Goal: Navigation & Orientation: Find specific page/section

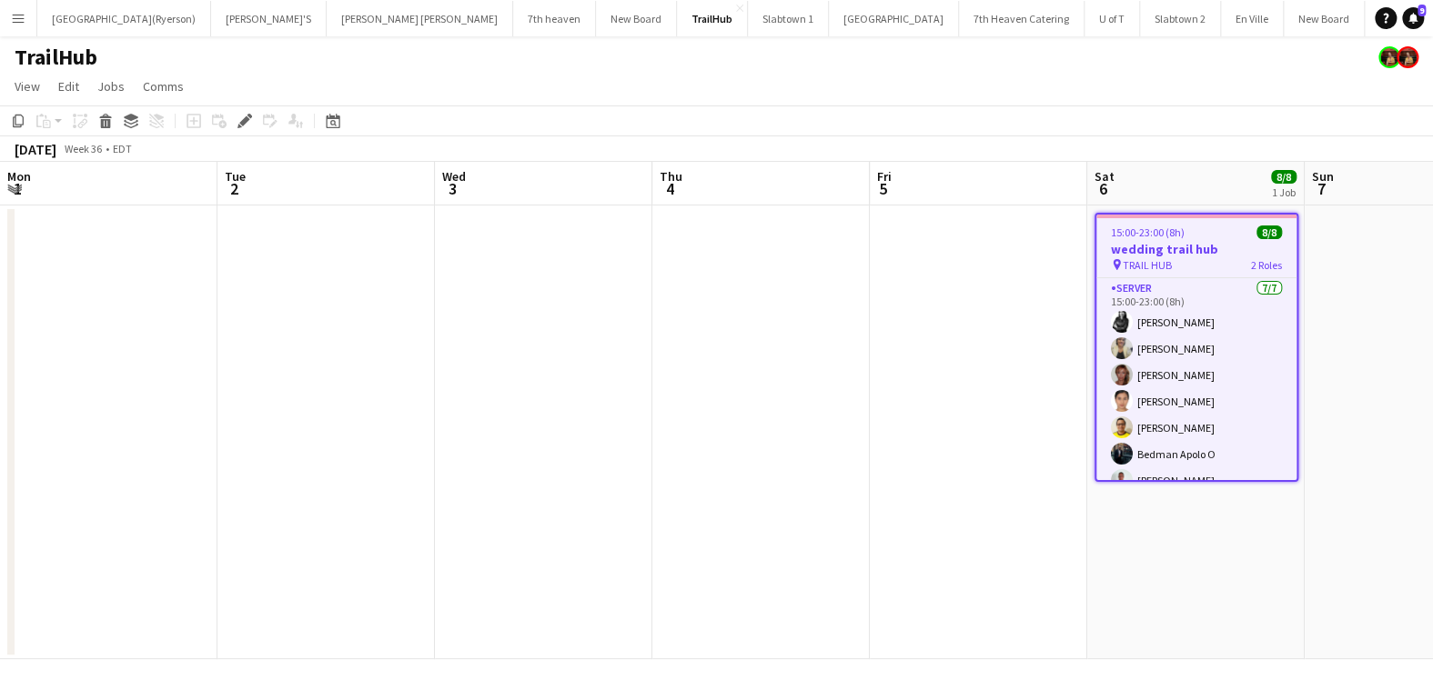
scroll to position [78, 0]
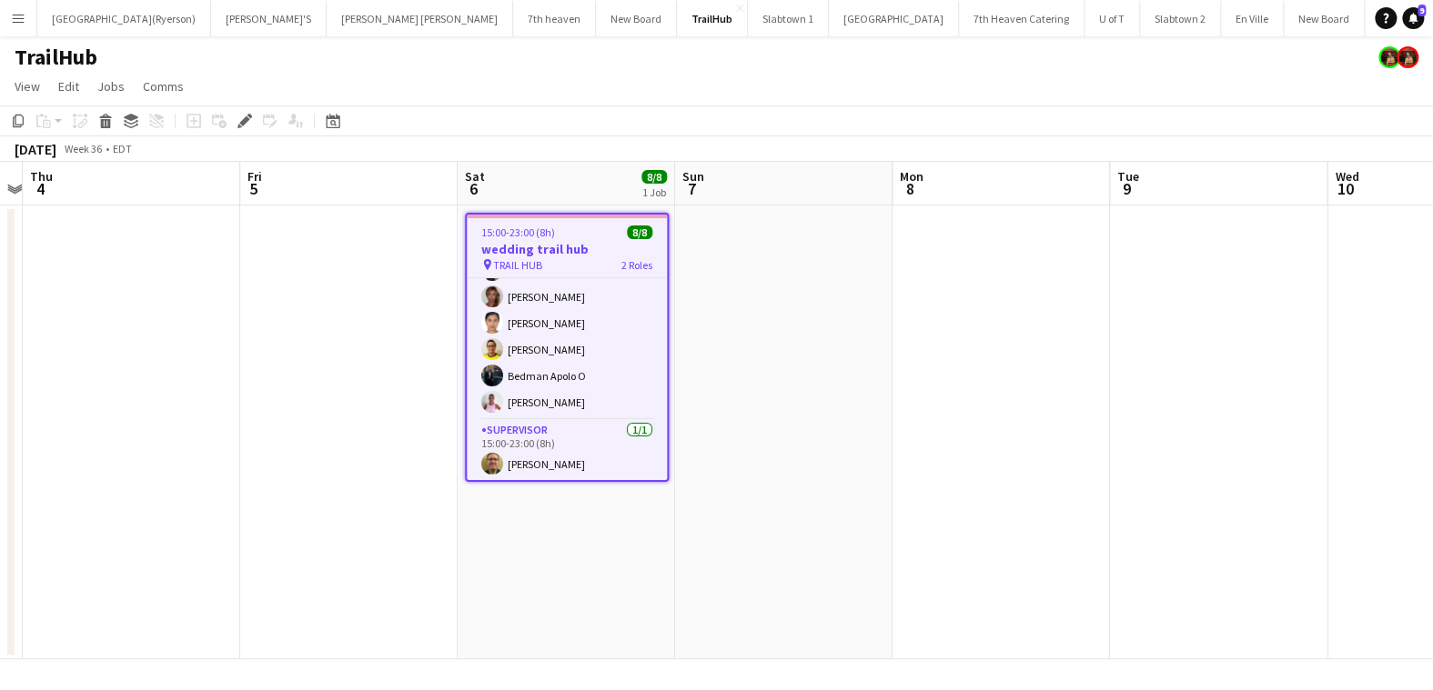
click at [25, 24] on button "Menu" at bounding box center [18, 18] width 36 height 36
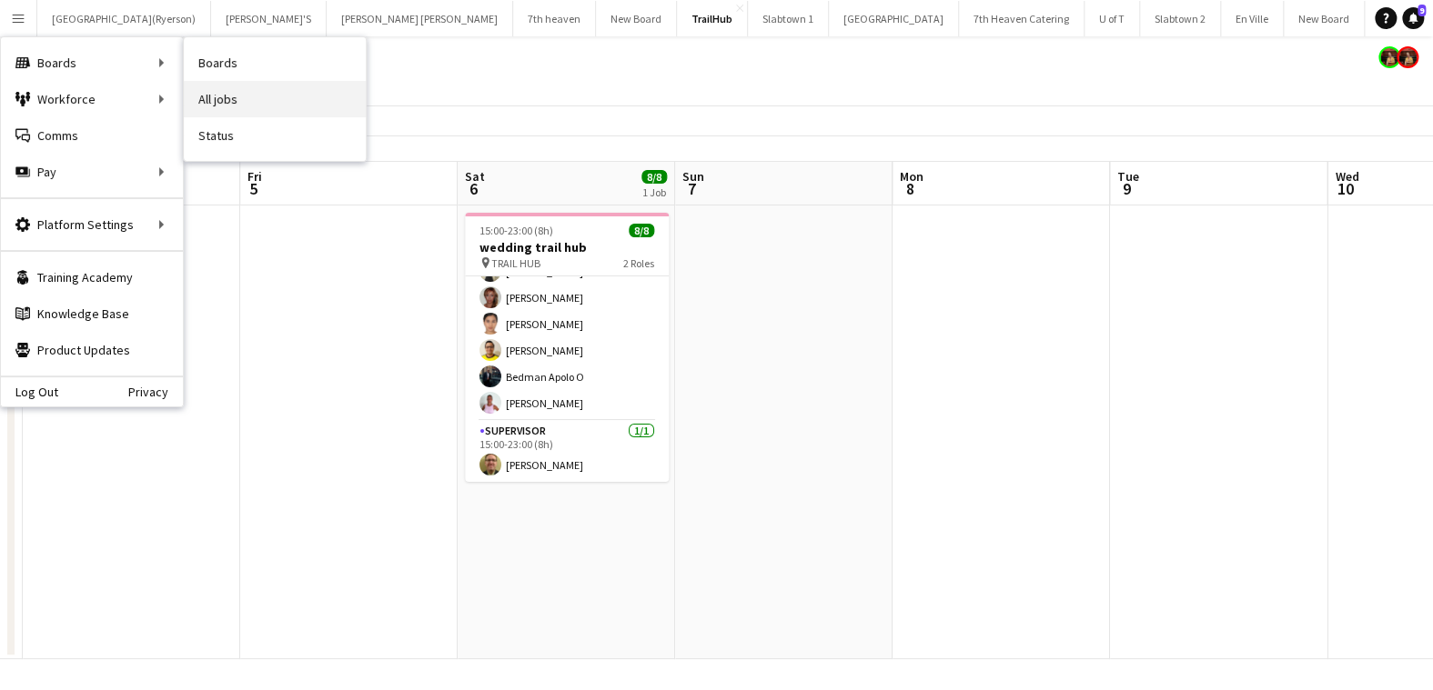
click at [230, 94] on link "All jobs" at bounding box center [275, 99] width 182 height 36
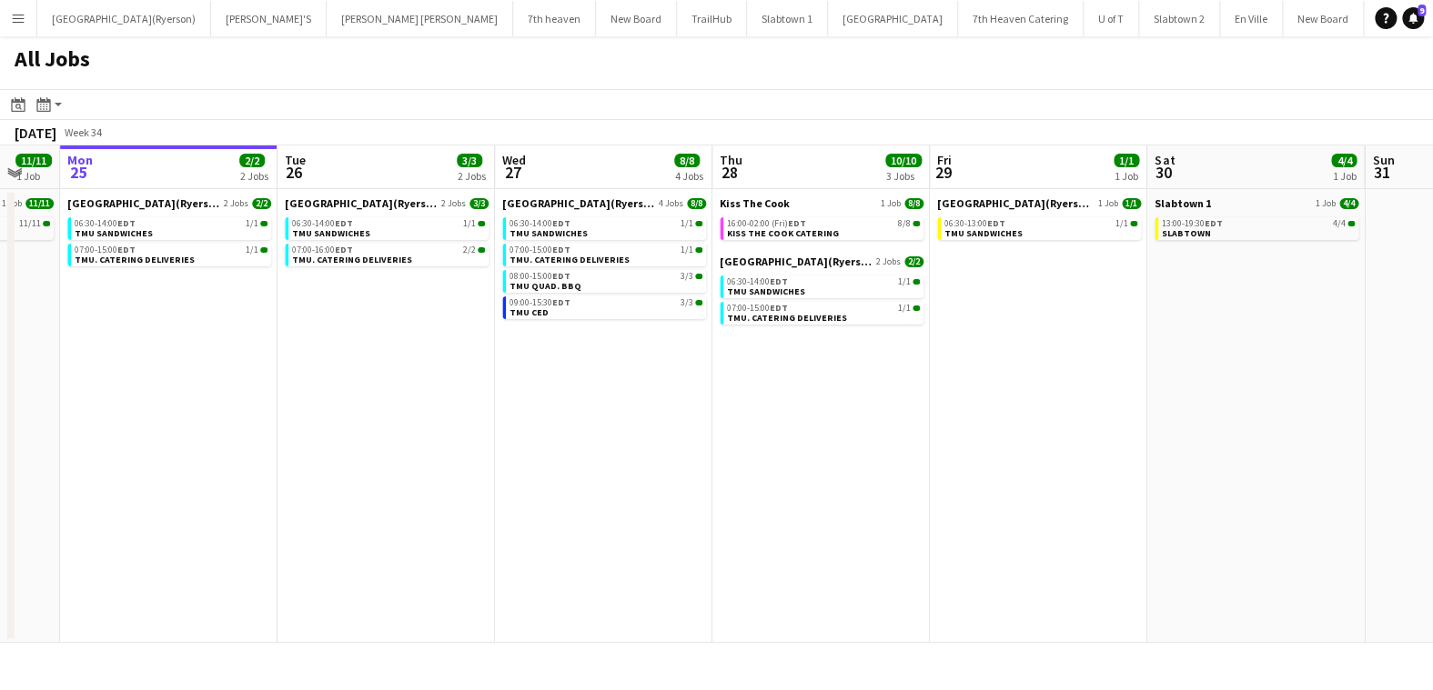
scroll to position [0, 588]
drag, startPoint x: 596, startPoint y: 396, endPoint x: 445, endPoint y: 377, distance: 152.1
click at [445, 377] on app-calendar-viewport "Fri 22 23/23 6 Jobs Sat 23 13/13 3 Jobs Sun 24 11/11 1 Job Mon 25 2/2 2 Jobs Tu…" at bounding box center [716, 395] width 1433 height 498
click at [19, 23] on app-icon "Menu" at bounding box center [18, 18] width 15 height 15
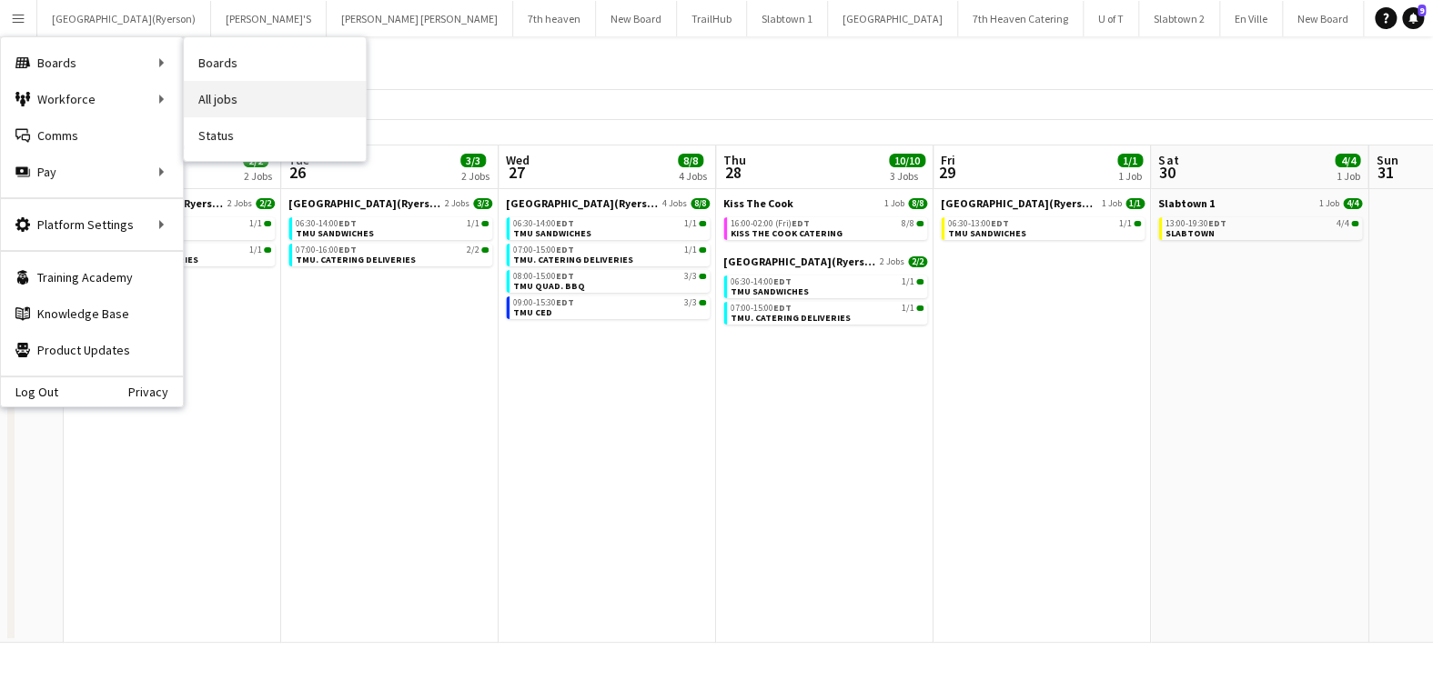
click at [236, 92] on link "All jobs" at bounding box center [275, 99] width 182 height 36
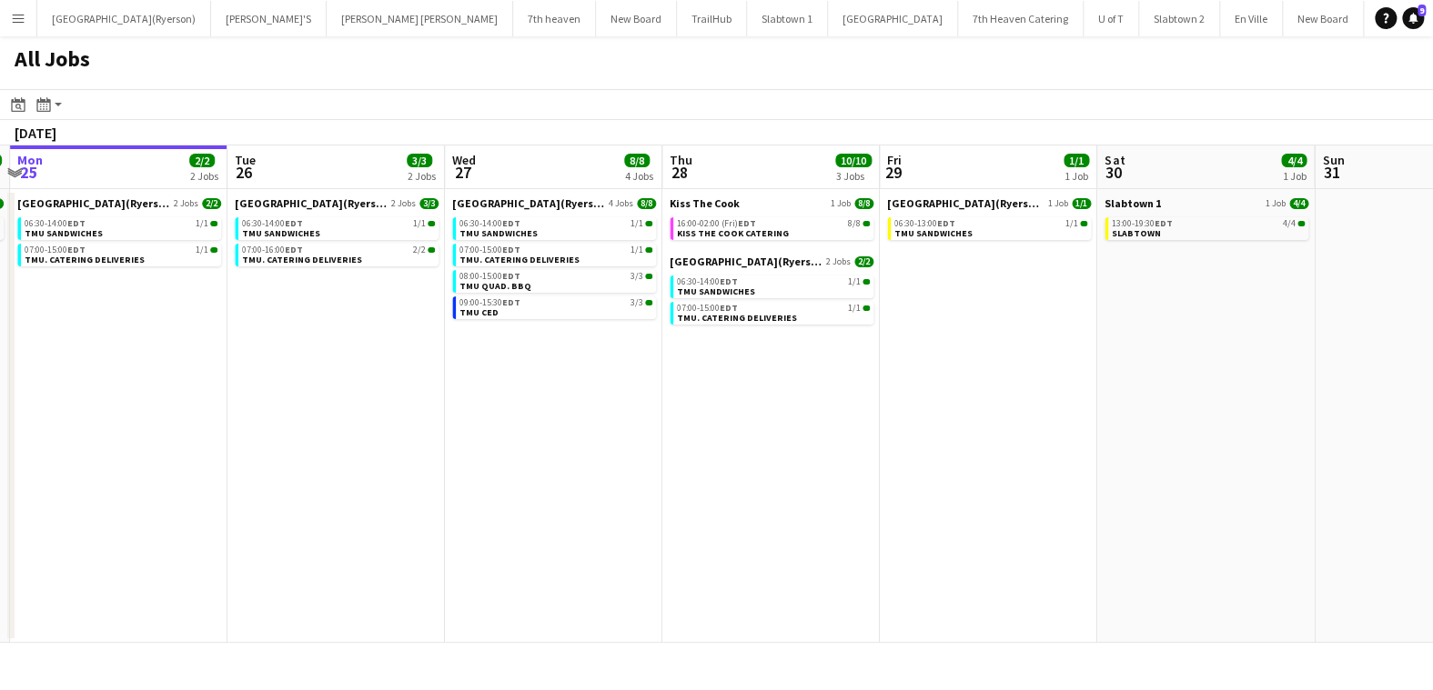
scroll to position [0, 673]
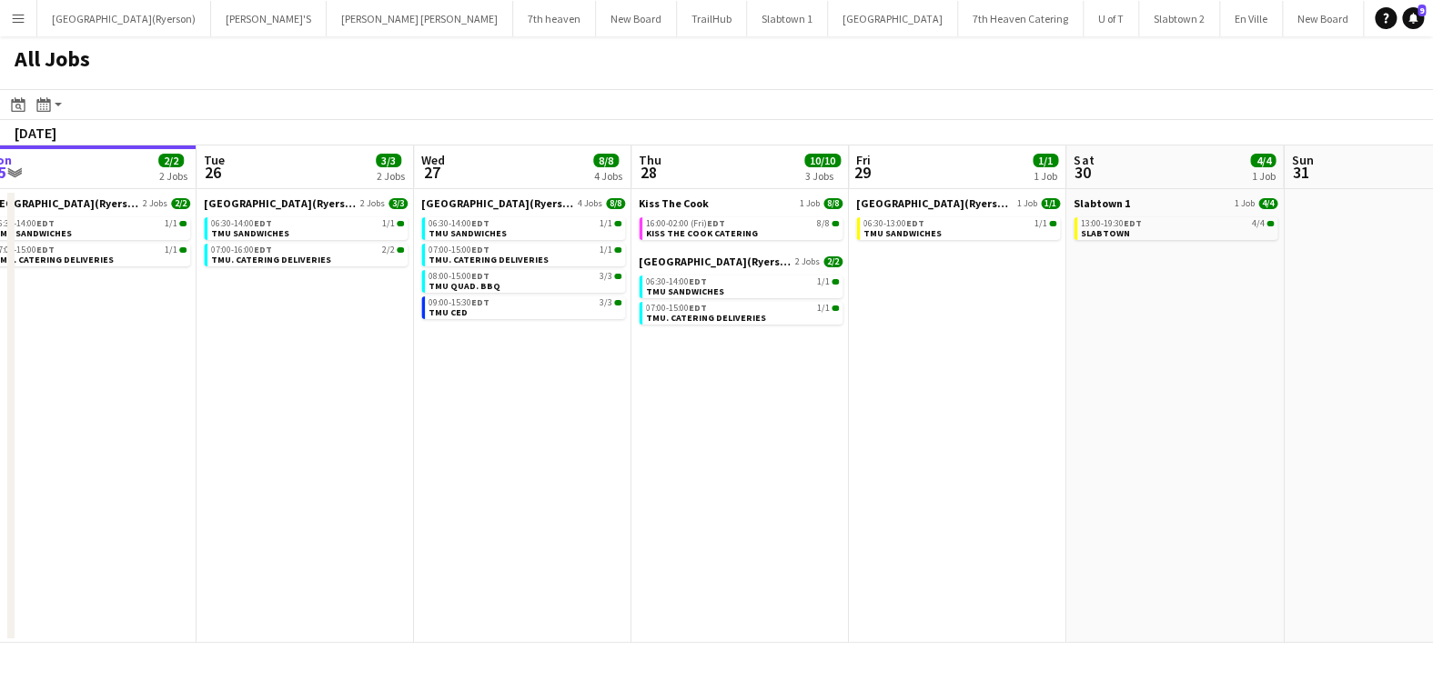
drag, startPoint x: 463, startPoint y: 402, endPoint x: 378, endPoint y: 398, distance: 84.7
click at [378, 398] on app-calendar-viewport "Fri 22 23/23 6 Jobs Sat 23 13/13 3 Jobs Sun 24 11/11 1 Job Mon 25 2/2 2 Jobs Tu…" at bounding box center [716, 395] width 1433 height 498
click at [85, 9] on button "Toronto Metropolitan University(Ryerson) Close" at bounding box center [124, 18] width 174 height 35
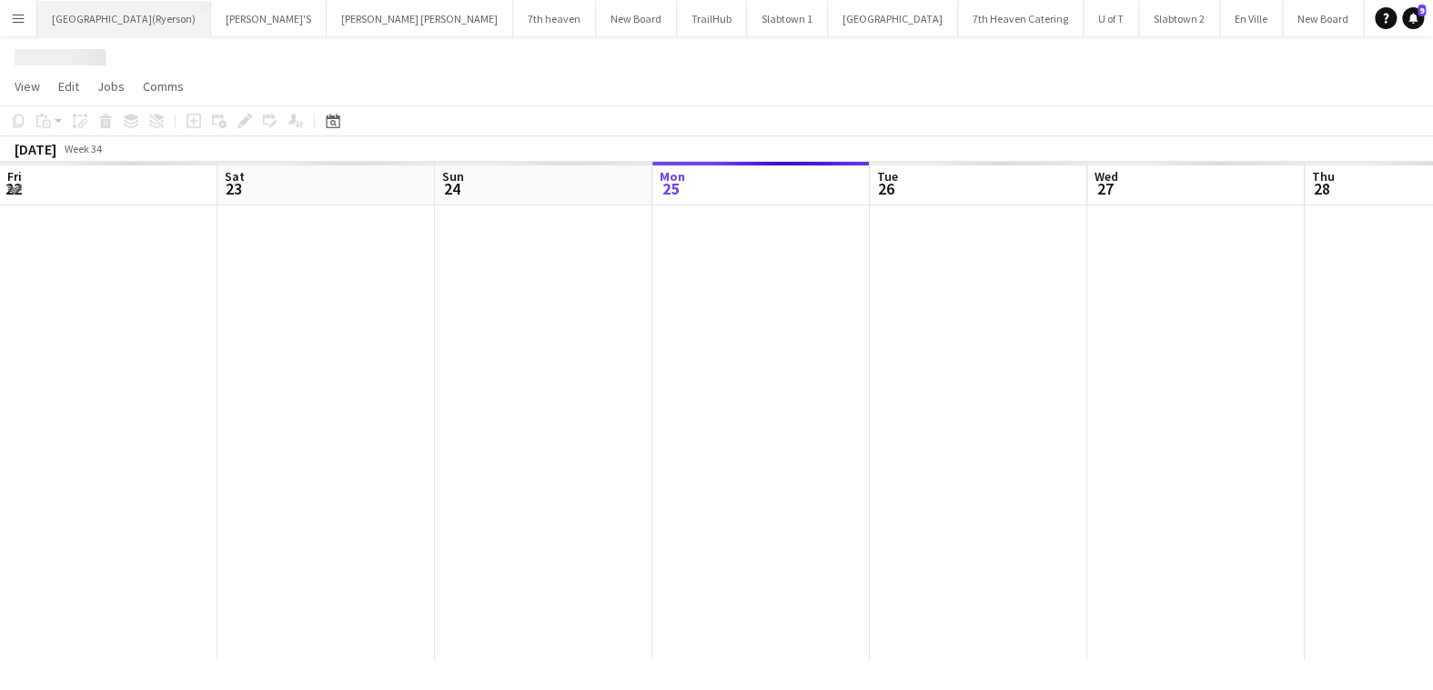
scroll to position [0, 434]
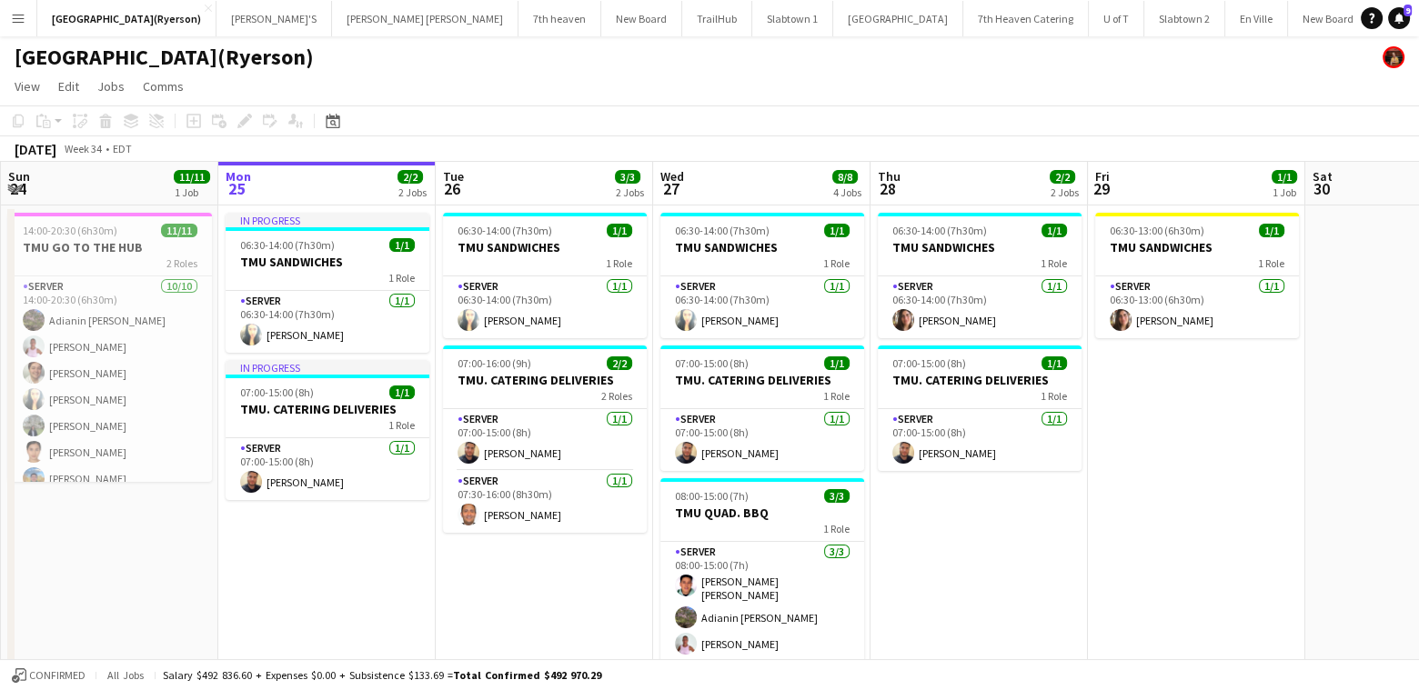
click at [25, 19] on button "Menu" at bounding box center [18, 18] width 36 height 36
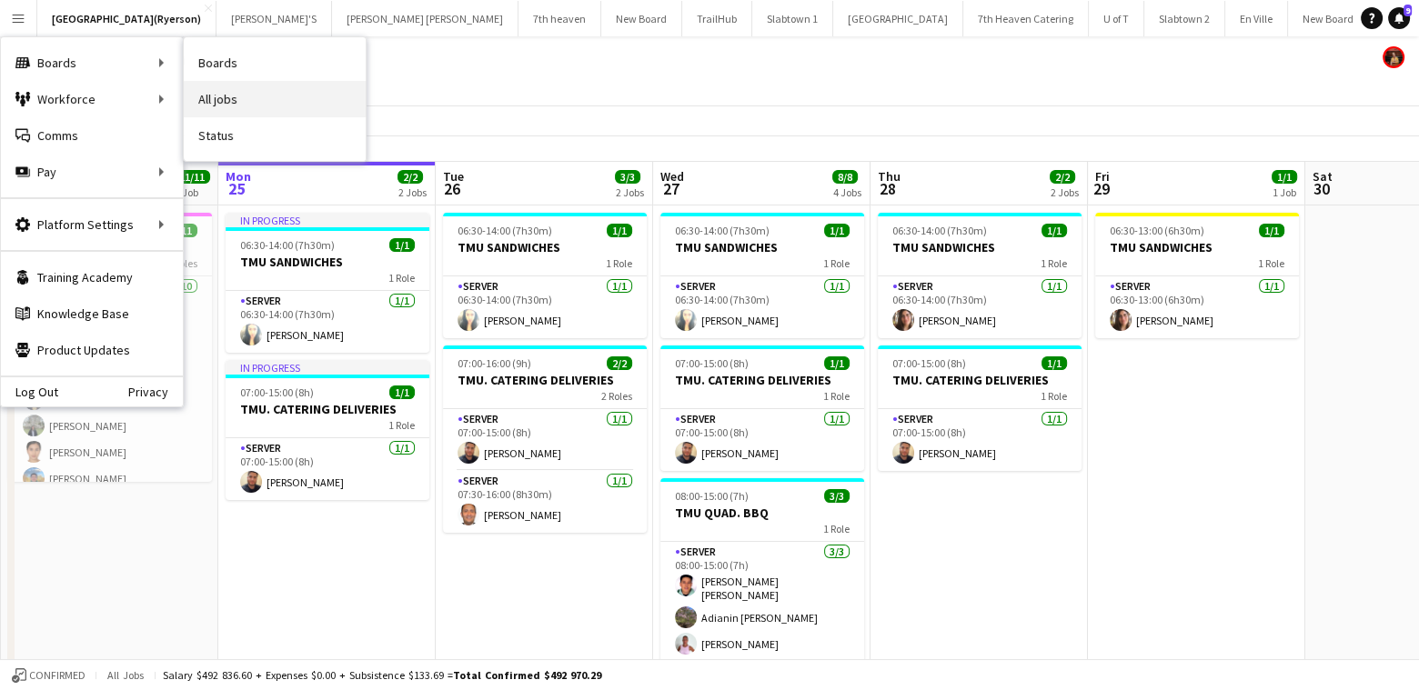
click at [266, 94] on link "All jobs" at bounding box center [275, 99] width 182 height 36
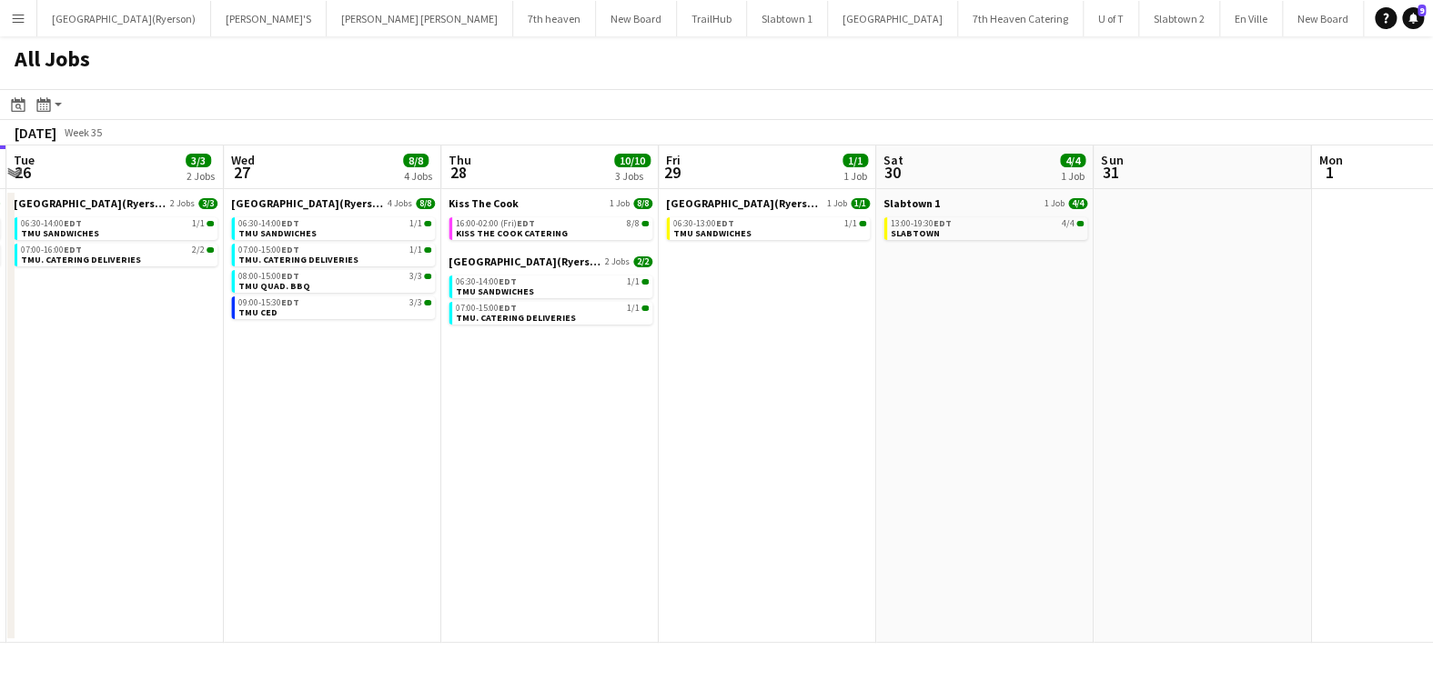
scroll to position [0, 649]
drag, startPoint x: 723, startPoint y: 423, endPoint x: 322, endPoint y: 371, distance: 404.4
click at [322, 371] on app-calendar-viewport "Sat 23 13/13 3 Jobs Sun 24 11/11 1 Job Mon 25 2/2 2 Jobs Tue 26 3/3 2 Jobs Wed …" at bounding box center [716, 395] width 1433 height 498
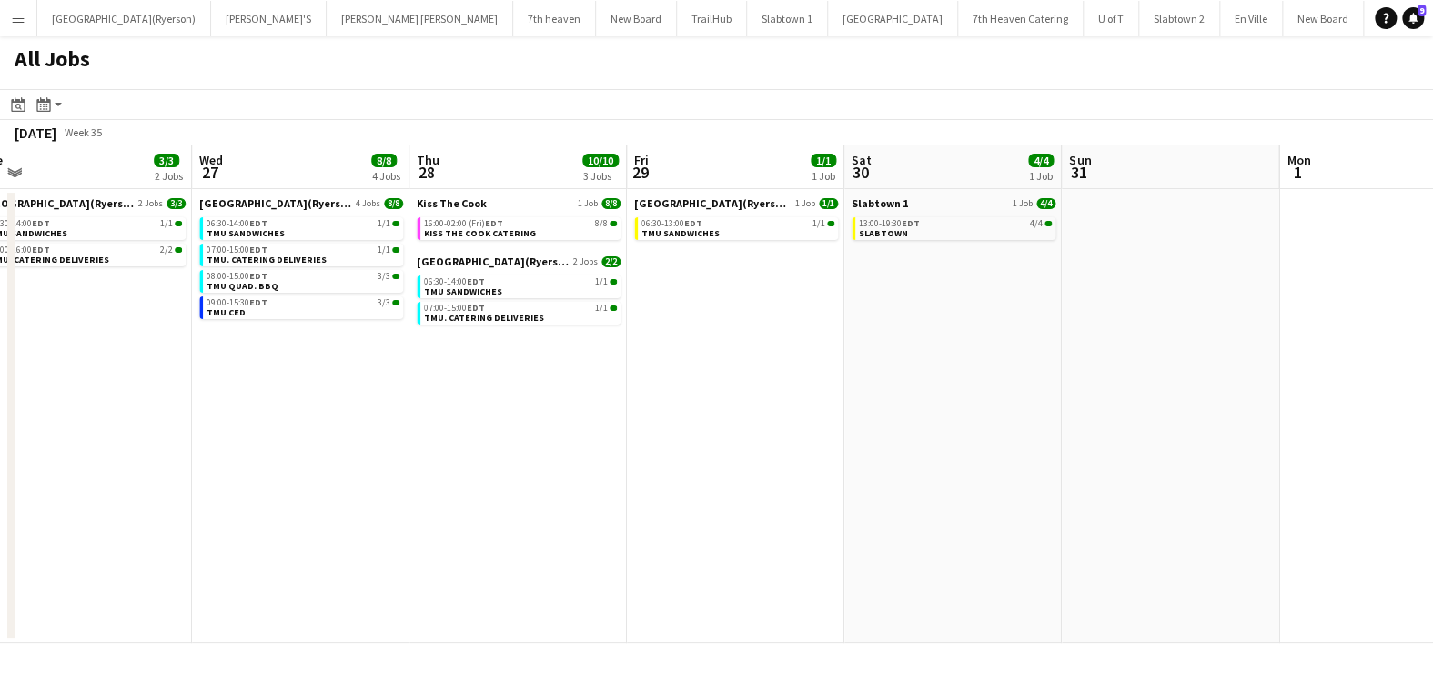
drag, startPoint x: 729, startPoint y: 320, endPoint x: 517, endPoint y: 289, distance: 214.2
click at [517, 289] on app-calendar-viewport "Sat 23 13/13 3 Jobs Sun 24 11/11 1 Job Mon 25 2/2 2 Jobs Tue 26 3/3 2 Jobs Wed …" at bounding box center [716, 395] width 1433 height 498
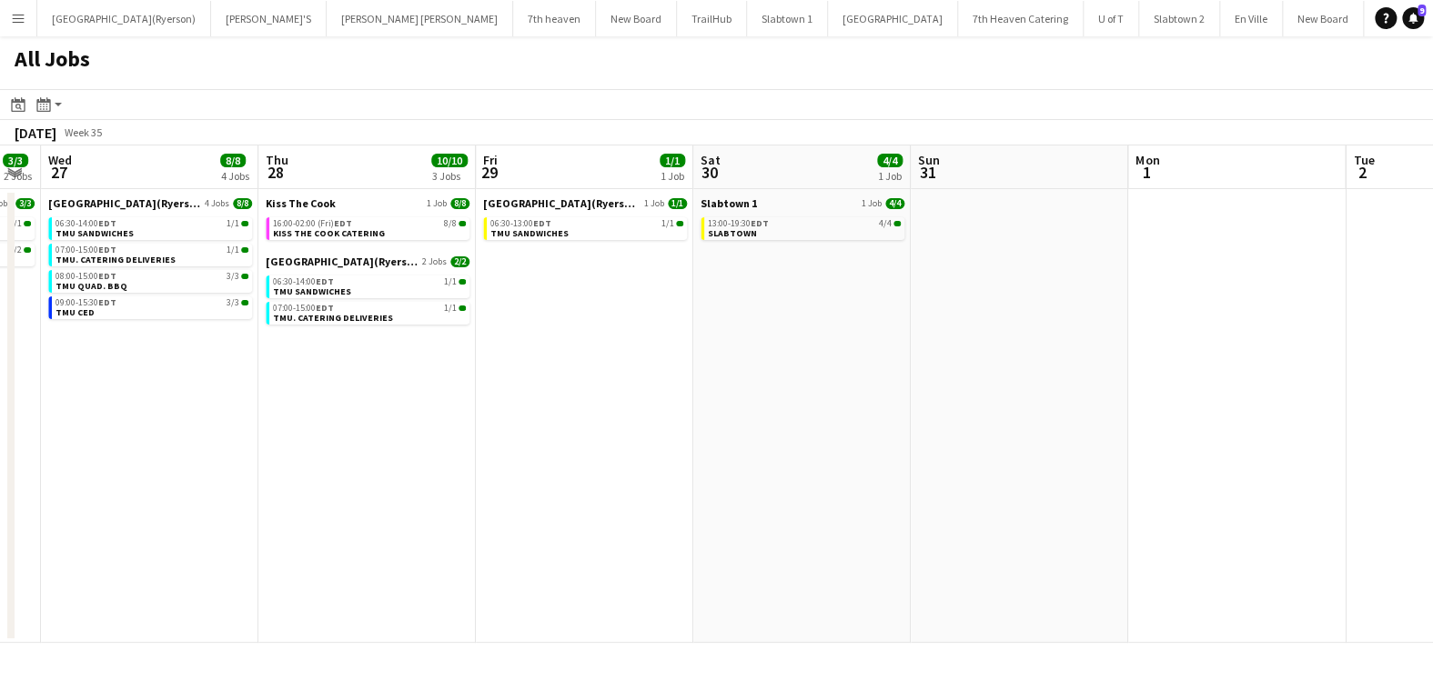
scroll to position [0, 578]
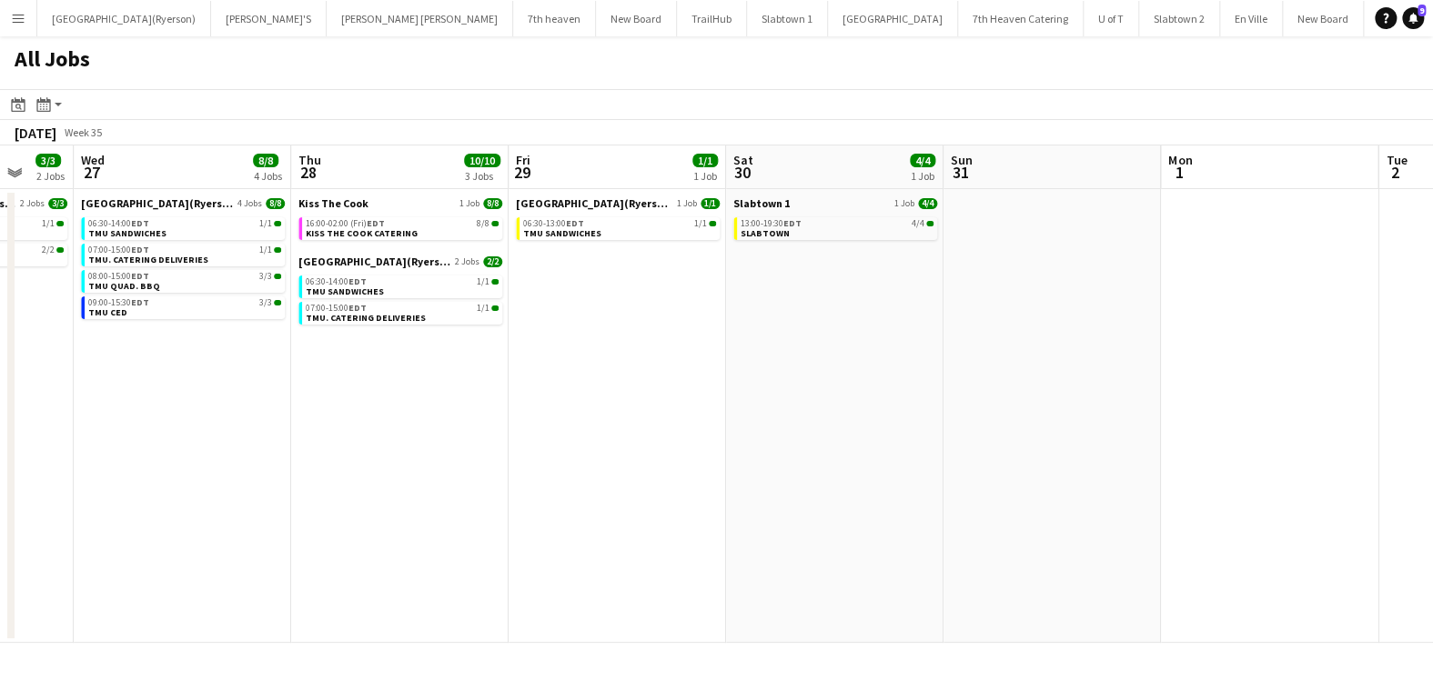
drag, startPoint x: 517, startPoint y: 289, endPoint x: 617, endPoint y: 297, distance: 100.3
click at [617, 297] on app-calendar-viewport "Sun 24 11/11 1 Job Mon 25 2/2 2 Jobs Tue 26 3/3 2 Jobs Wed 27 8/8 4 Jobs Thu 28…" at bounding box center [716, 395] width 1433 height 498
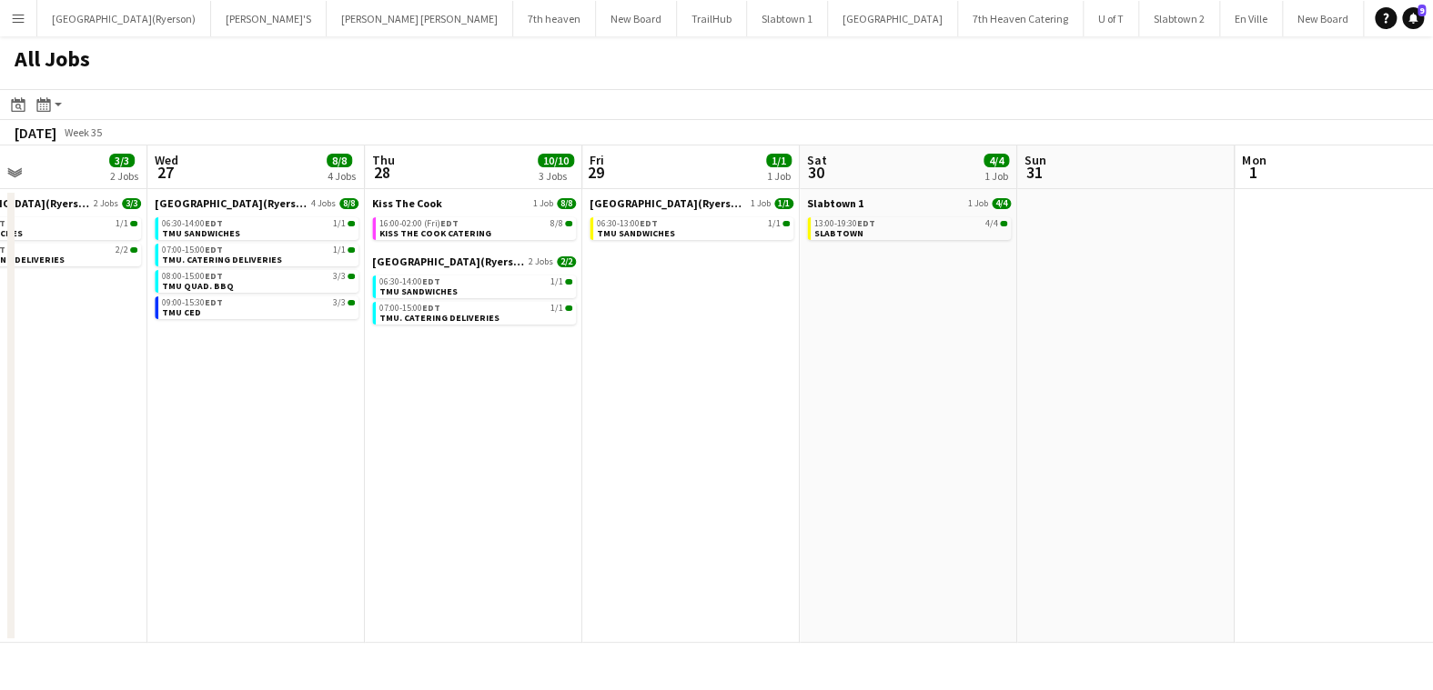
drag, startPoint x: 682, startPoint y: 339, endPoint x: 708, endPoint y: 337, distance: 25.5
click at [708, 337] on app-calendar-viewport "Sun 24 11/11 1 Job Mon 25 2/2 2 Jobs Tue 26 3/3 2 Jobs Wed 27 8/8 4 Jobs Thu 28…" at bounding box center [716, 395] width 1433 height 498
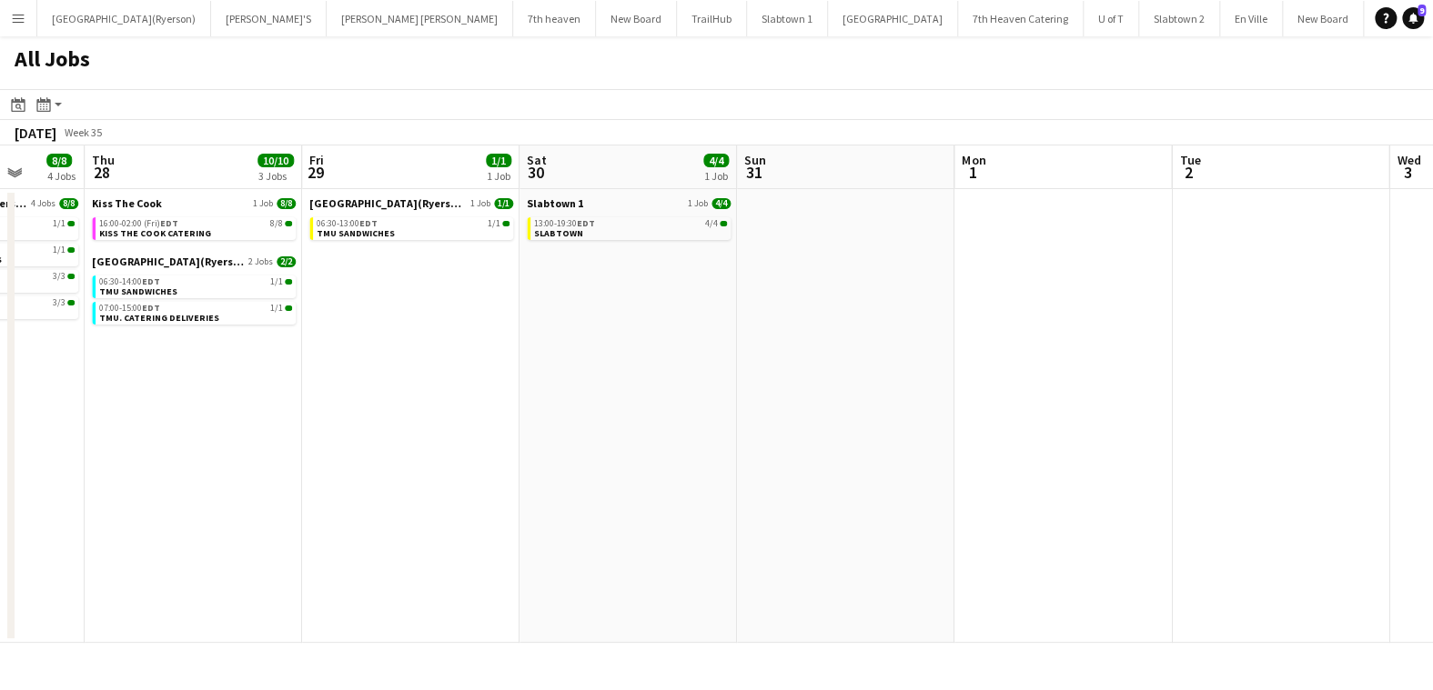
click at [107, 295] on app-all-jobs "All Jobs Date picker AUG 2025 AUG 2025 Monday M Tuesday T Wednesday W Thursday …" at bounding box center [716, 339] width 1433 height 607
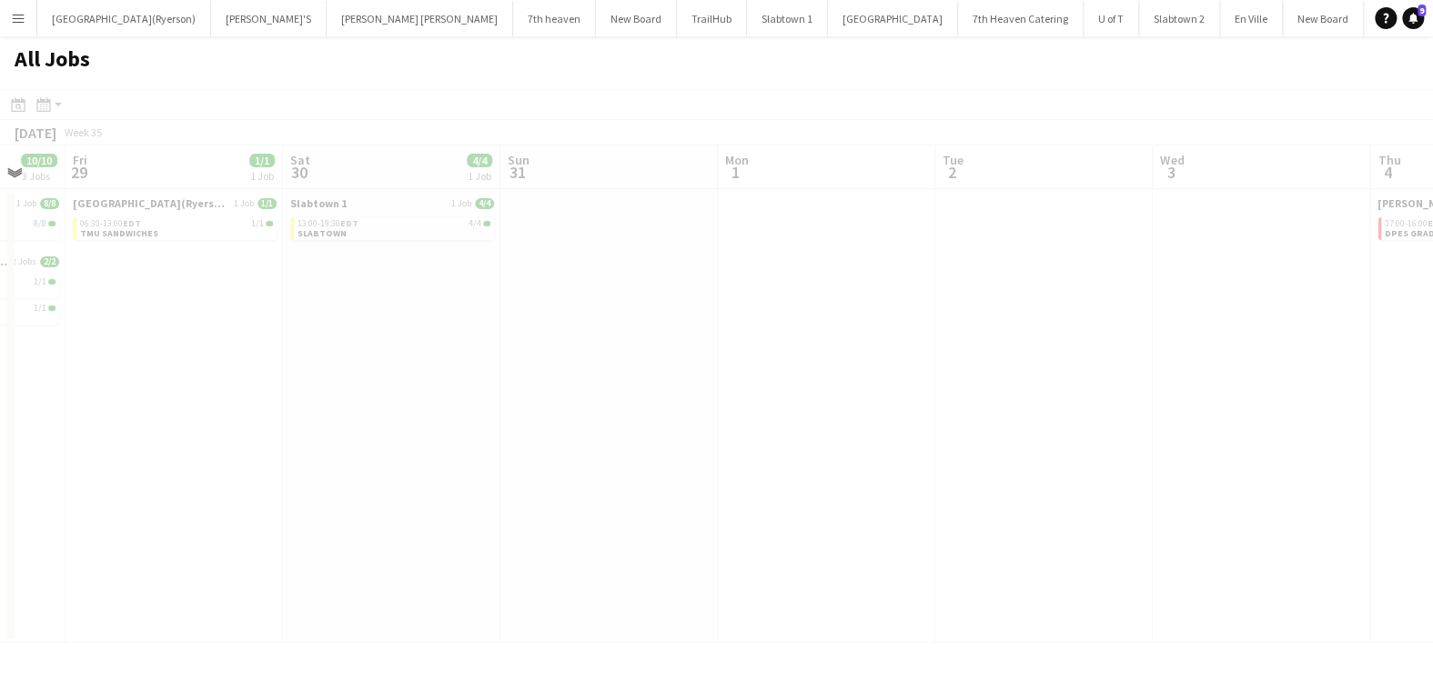
drag, startPoint x: 976, startPoint y: 340, endPoint x: 0, endPoint y: 259, distance: 979.3
click at [15, 263] on div at bounding box center [716, 392] width 1433 height 607
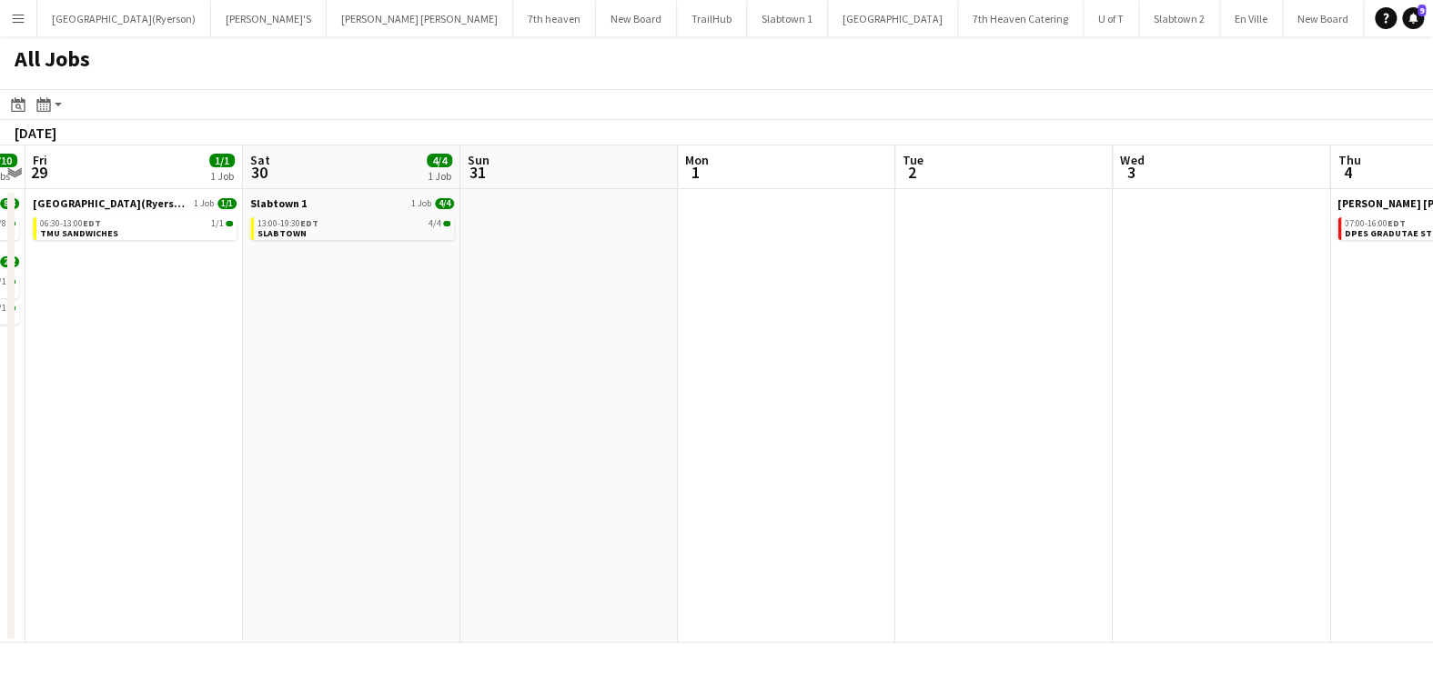
drag, startPoint x: 839, startPoint y: 250, endPoint x: 25, endPoint y: 259, distance: 814.1
click at [0, 272] on app-calendar-viewport "Tue 26 3/3 2 Jobs Wed 27 8/8 4 Jobs Thu 28 10/10 3 Jobs Fri 29 1/1 1 Job Sat 30…" at bounding box center [716, 395] width 1433 height 498
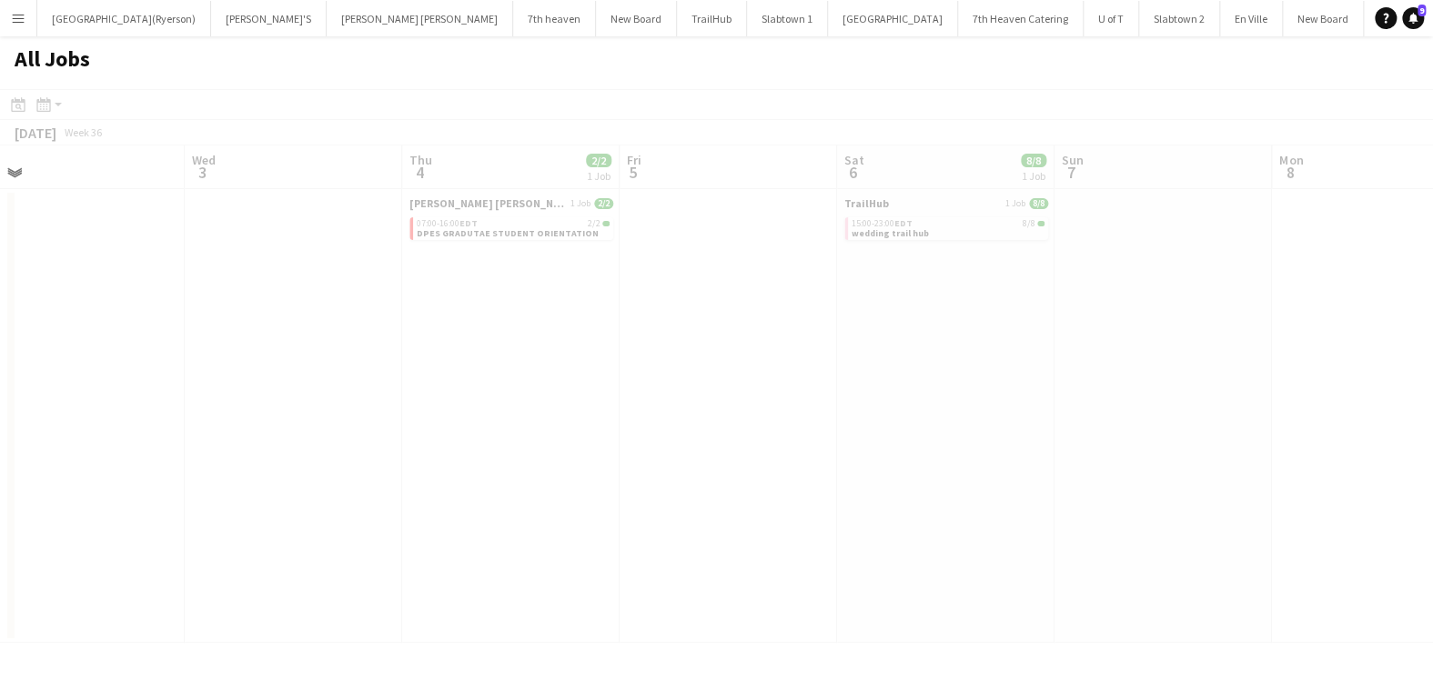
drag, startPoint x: 785, startPoint y: 371, endPoint x: 9, endPoint y: 317, distance: 777.7
click at [5, 319] on app-calendar-viewport "Sun 31 Mon 1 Tue 2 Wed 3 Thu 4 2/2 1 Job Fri 5 Sat 6 8/8 1 Job Sun 7 Mon 8 Tue …" at bounding box center [716, 395] width 1433 height 498
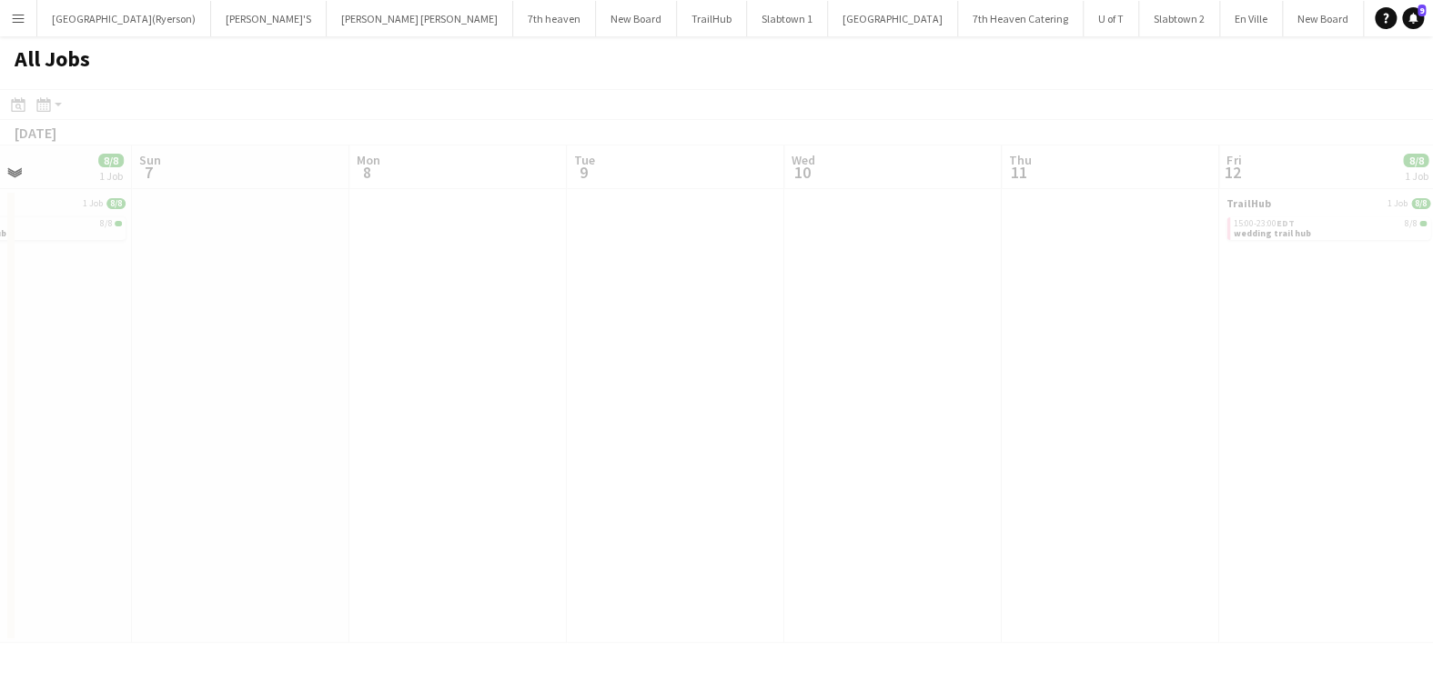
drag, startPoint x: 951, startPoint y: 399, endPoint x: 233, endPoint y: 375, distance: 719.0
click at [233, 375] on app-calendar-viewport "Thu 4 2/2 1 Job Fri 5 Sat 6 8/8 1 Job Sun 7 Mon 8 Tue 9 Wed 10 Thu 11 Fri 12 8/…" at bounding box center [716, 395] width 1433 height 498
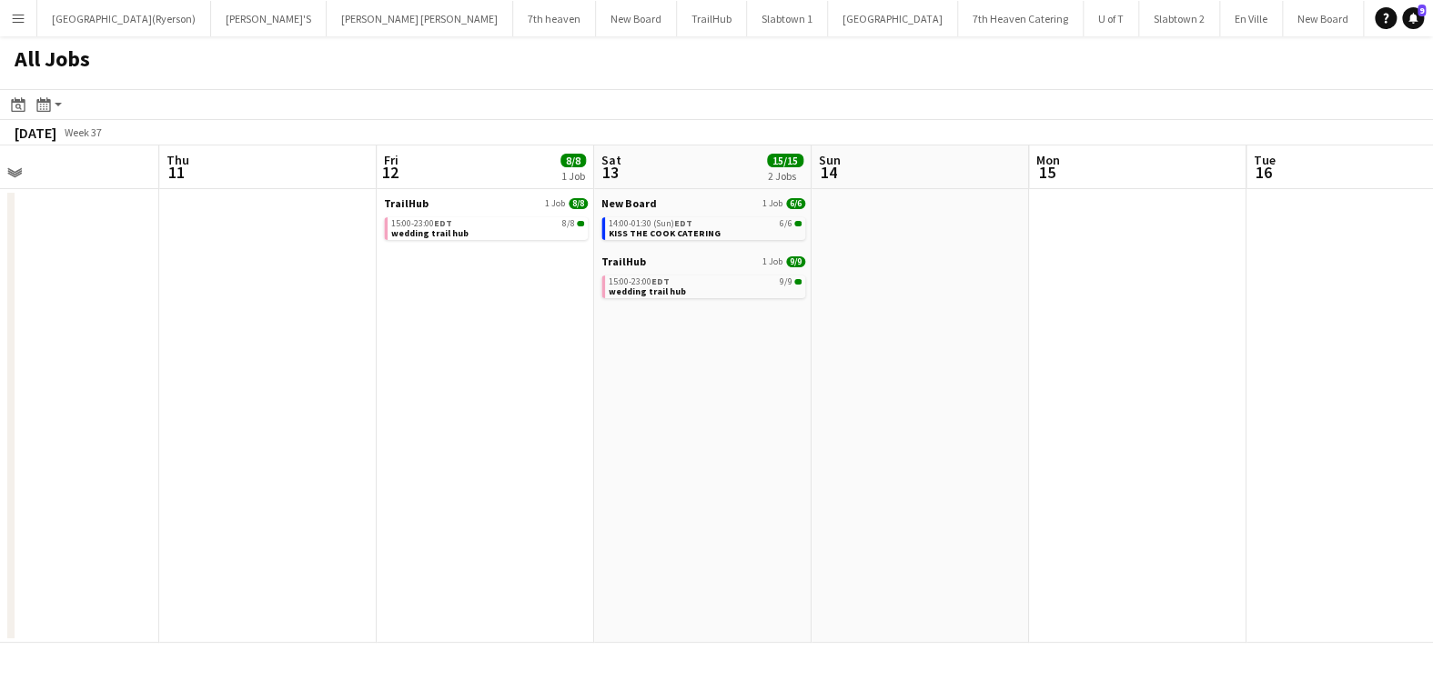
scroll to position [0, 751]
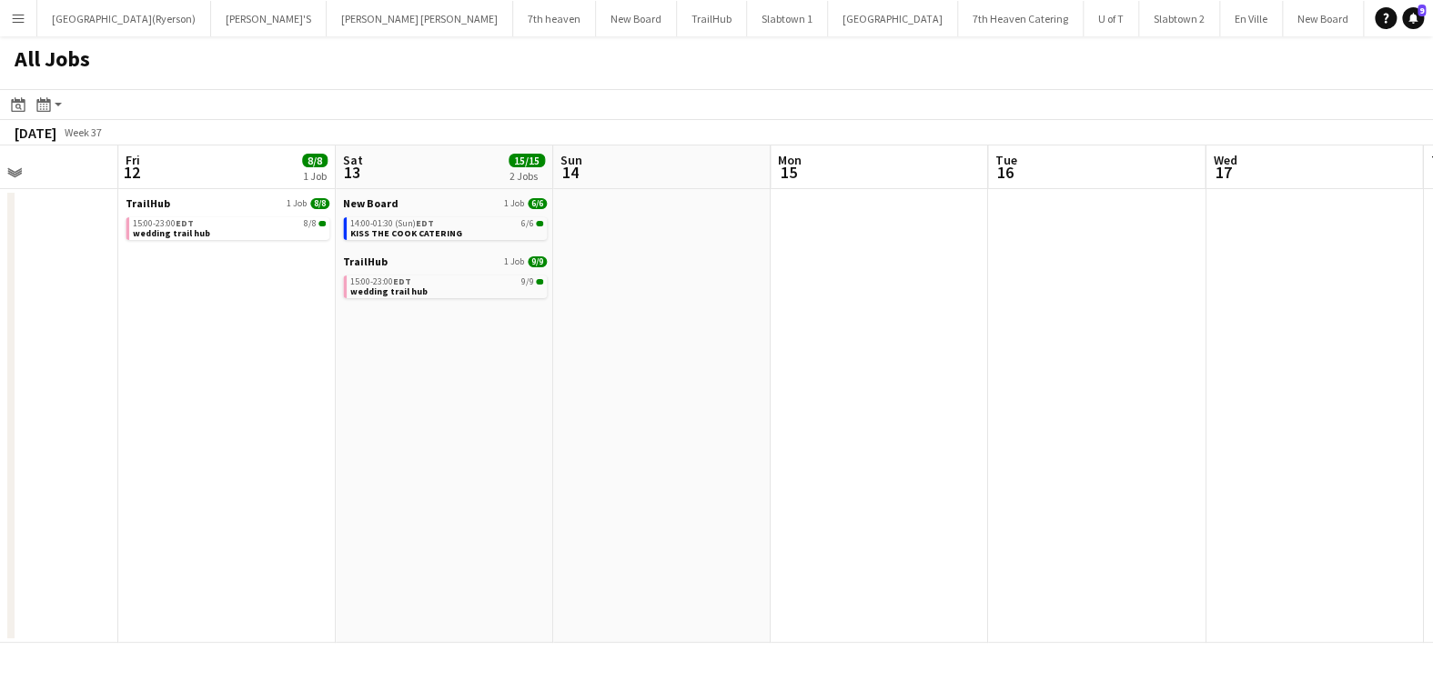
drag, startPoint x: 919, startPoint y: 392, endPoint x: 341, endPoint y: 371, distance: 577.9
click at [341, 371] on app-calendar-viewport "Mon 8 Tue 9 Wed 10 Thu 11 Fri 12 8/8 1 Job Sat 13 15/15 2 Jobs Sun 14 Mon 15 Tu…" at bounding box center [716, 395] width 1433 height 498
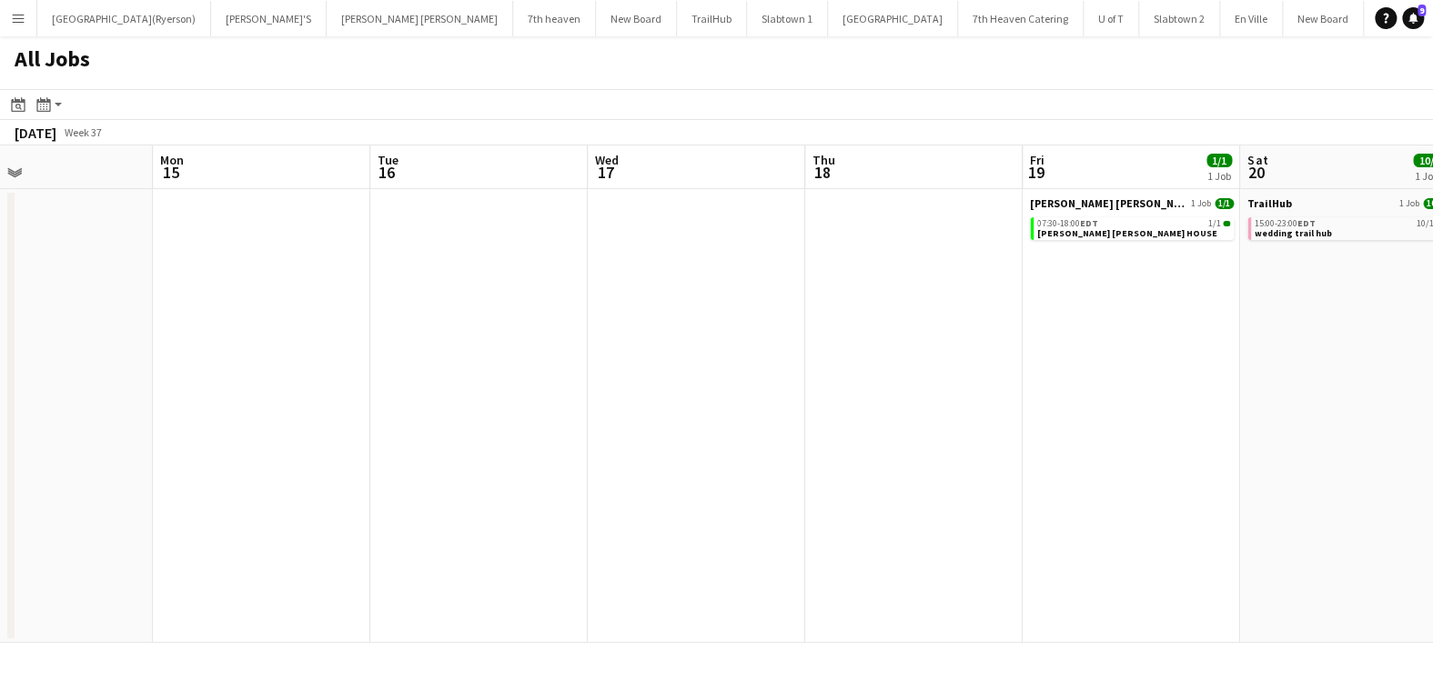
drag, startPoint x: 910, startPoint y: 374, endPoint x: 0, endPoint y: 387, distance: 909.6
click at [0, 391] on app-calendar-viewport "Fri 12 8/8 1 Job Sat 13 15/15 2 Jobs Sun 14 Mon 15 Tue 16 Wed 17 Thu 18 Fri 19 …" at bounding box center [716, 395] width 1433 height 498
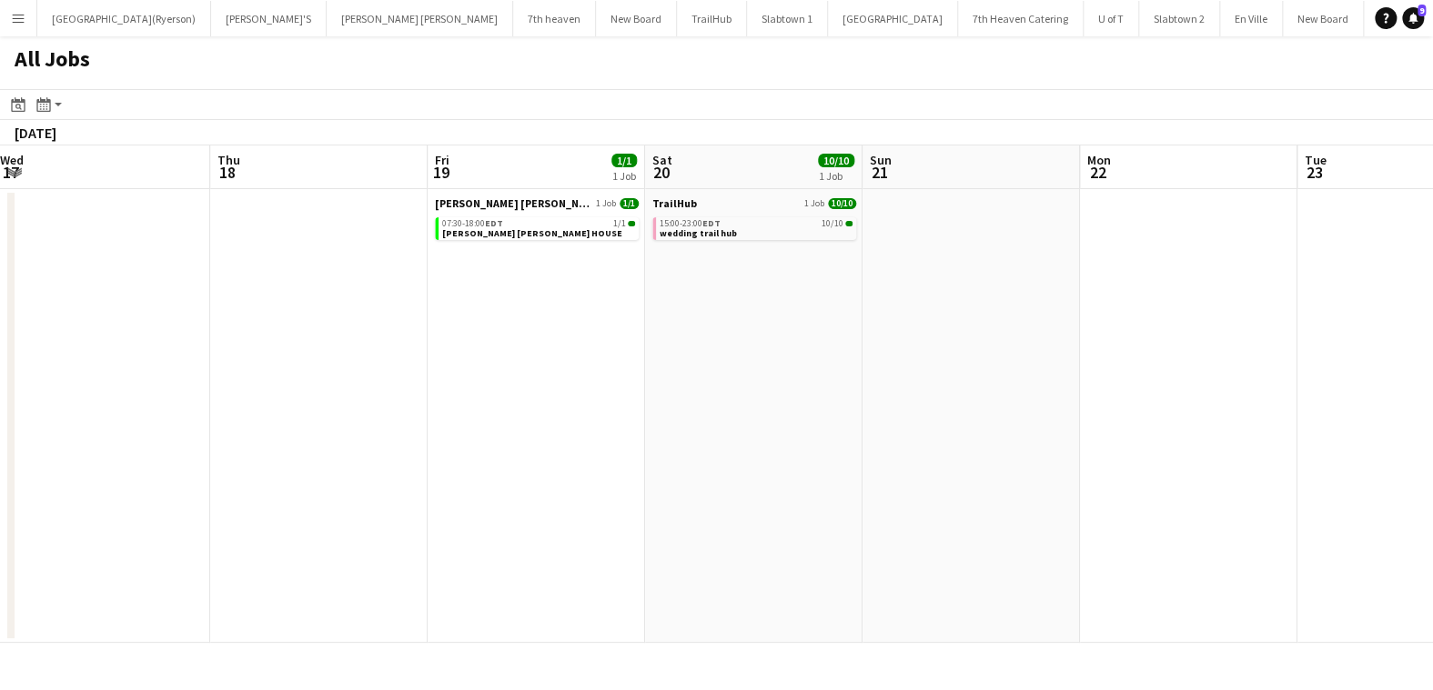
drag, startPoint x: 650, startPoint y: 442, endPoint x: 1801, endPoint y: 384, distance: 1152.0
click at [1432, 384] on html "Menu Boards Boards Boards All jobs Status Workforce Workforce My Workforce Recr…" at bounding box center [716, 345] width 1433 height 690
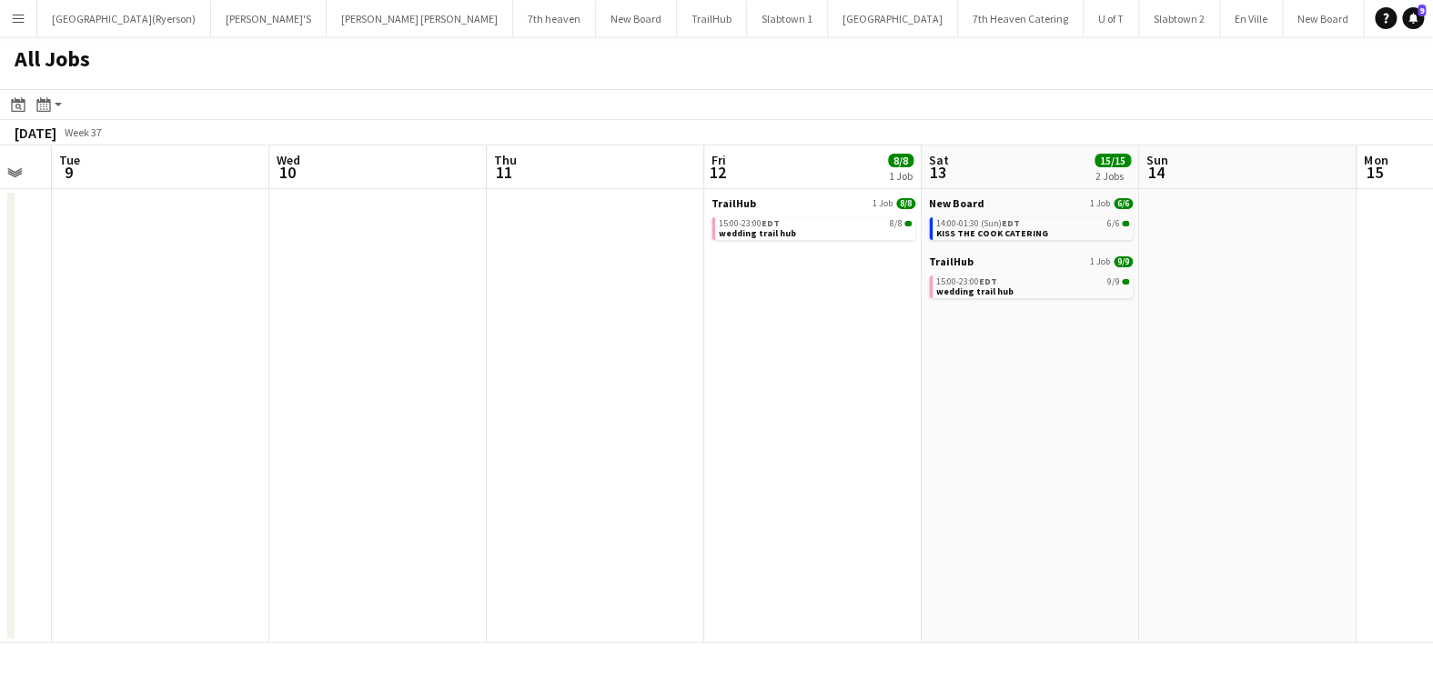
drag, startPoint x: 851, startPoint y: 387, endPoint x: 1435, endPoint y: 359, distance: 584.6
click at [1432, 359] on html "Menu Boards Boards Boards All jobs Status Workforce Workforce My Workforce Recr…" at bounding box center [716, 345] width 1433 height 690
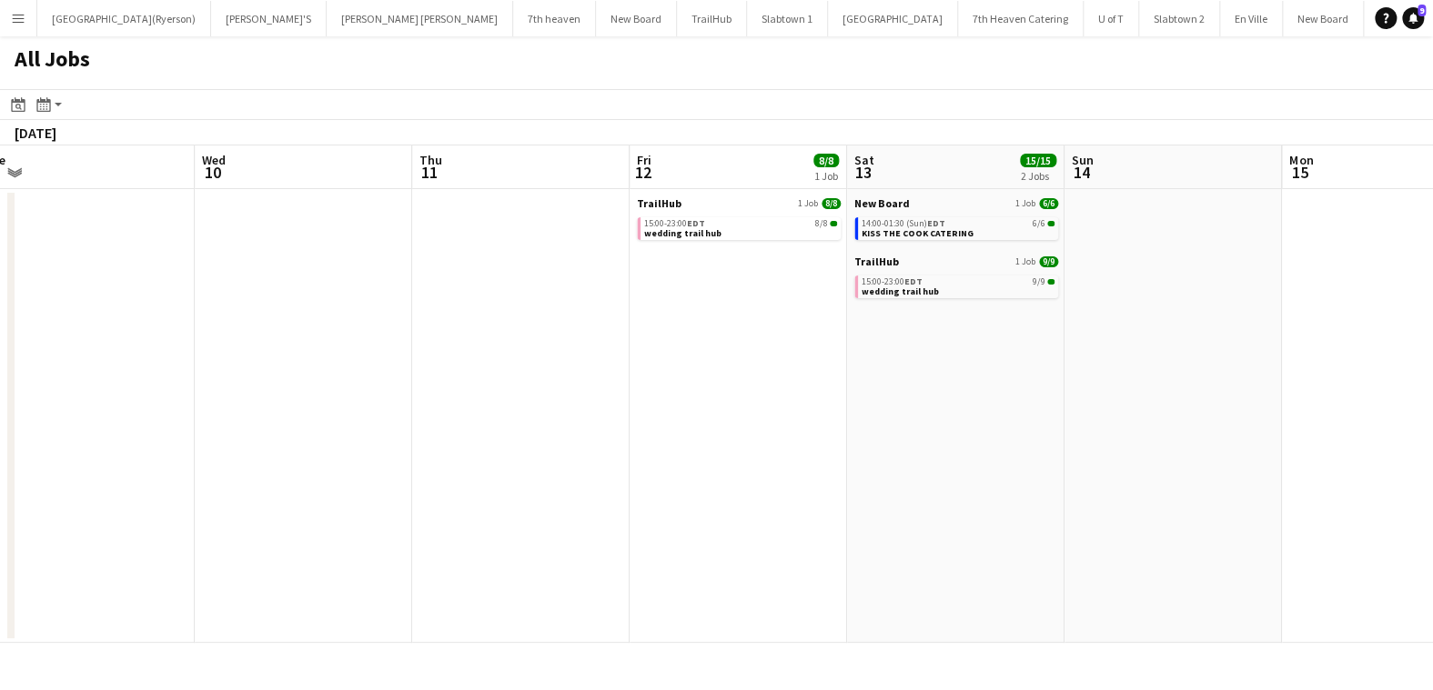
drag, startPoint x: 722, startPoint y: 424, endPoint x: 1692, endPoint y: 433, distance: 969.6
click at [1432, 433] on html "Menu Boards Boards Boards All jobs Status Workforce Workforce My Workforce Recr…" at bounding box center [716, 345] width 1433 height 690
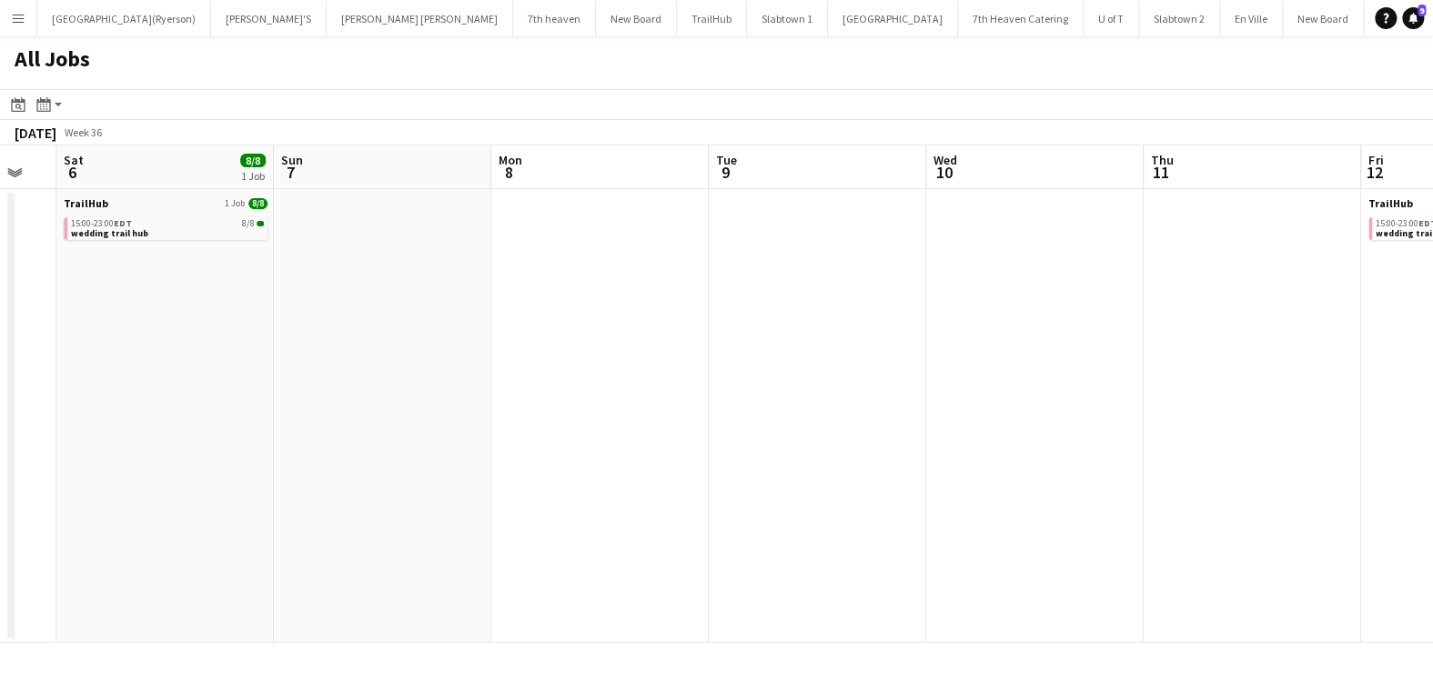
drag, startPoint x: 1590, startPoint y: 447, endPoint x: 1669, endPoint y: 445, distance: 79.2
click at [1432, 445] on html "Menu Boards Boards Boards All jobs Status Workforce Workforce My Workforce Recr…" at bounding box center [716, 345] width 1433 height 690
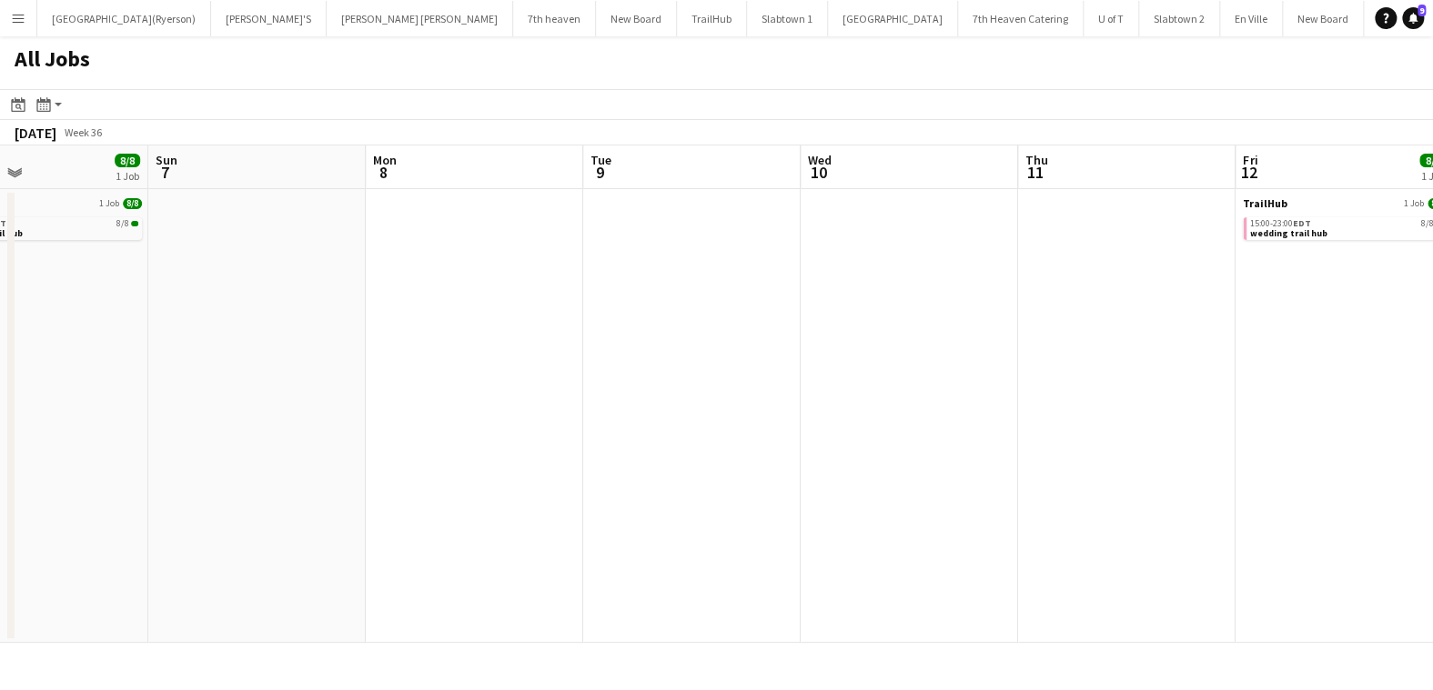
drag, startPoint x: 1117, startPoint y: 444, endPoint x: 1806, endPoint y: 396, distance: 691.1
click at [1432, 396] on html "Menu Boards Boards Boards All jobs Status Workforce Workforce My Workforce Recr…" at bounding box center [716, 345] width 1433 height 690
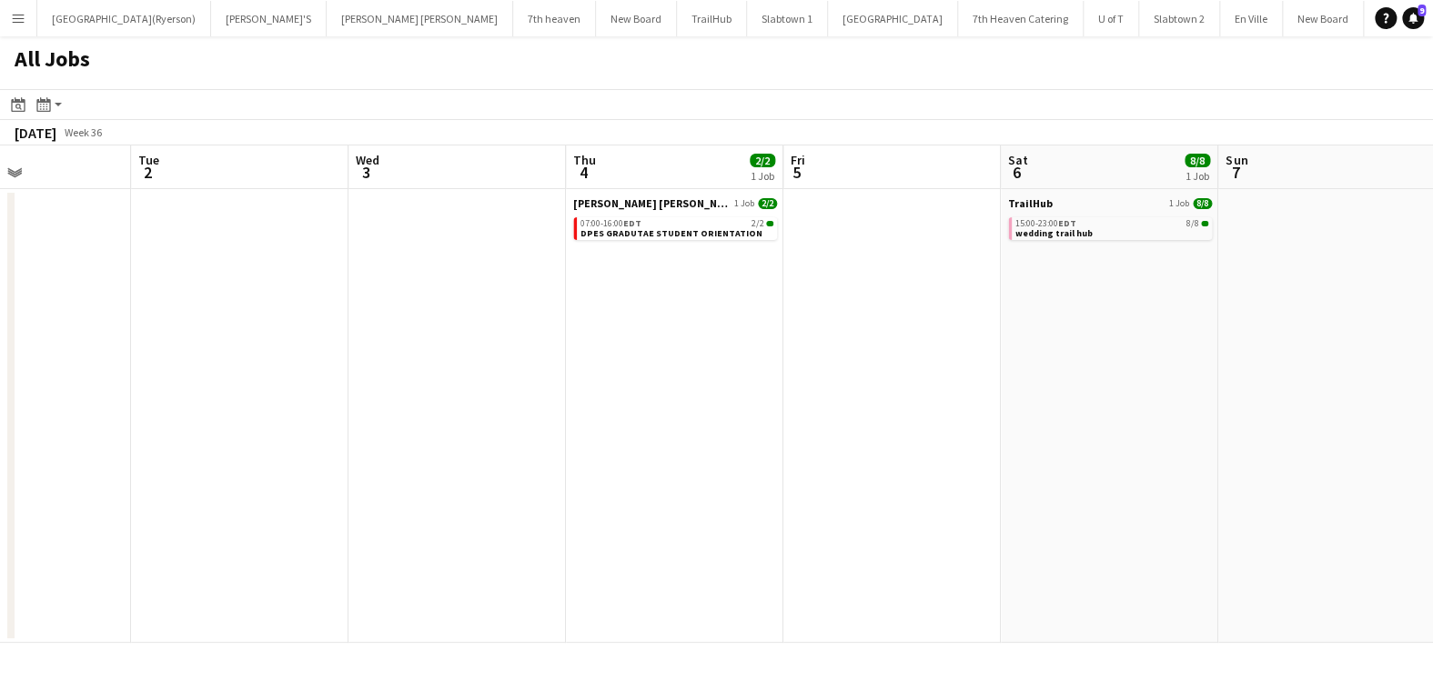
drag, startPoint x: 689, startPoint y: 411, endPoint x: 1888, endPoint y: 356, distance: 1200.0
click at [1432, 356] on html "Menu Boards Boards Boards All jobs Status Workforce Workforce My Workforce Recr…" at bounding box center [716, 345] width 1433 height 690
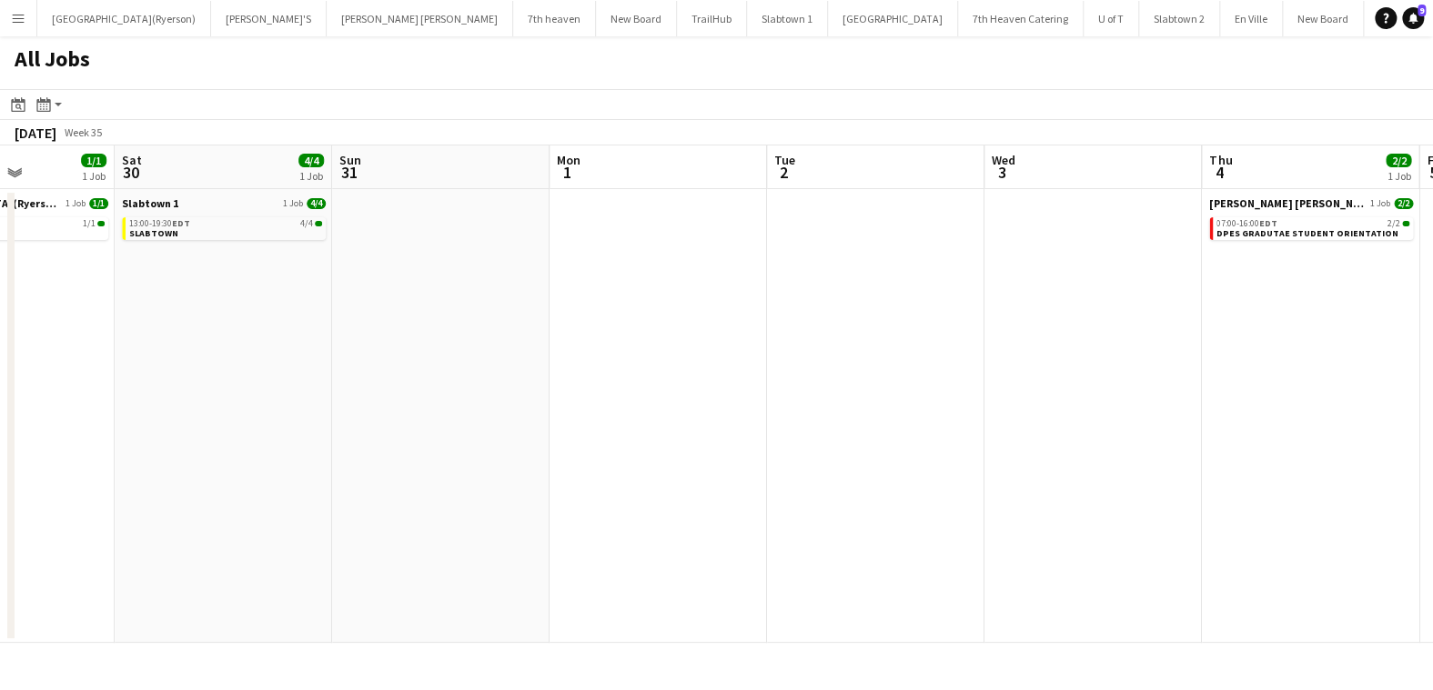
drag, startPoint x: 633, startPoint y: 412, endPoint x: 1973, endPoint y: 334, distance: 1342.0
click at [1432, 334] on html "Menu Boards Boards Boards All jobs Status Workforce Workforce My Workforce Recr…" at bounding box center [716, 345] width 1433 height 690
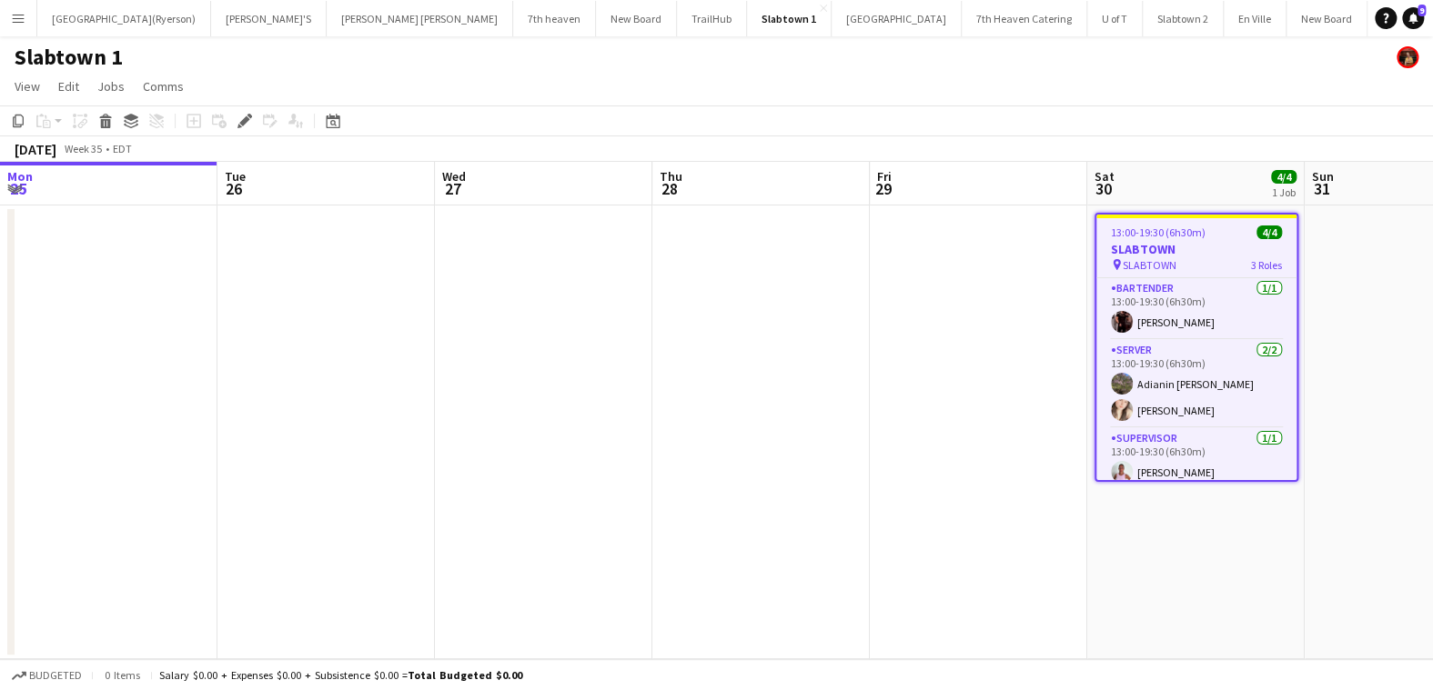
scroll to position [8, 0]
